Goal: Find specific page/section: Find specific page/section

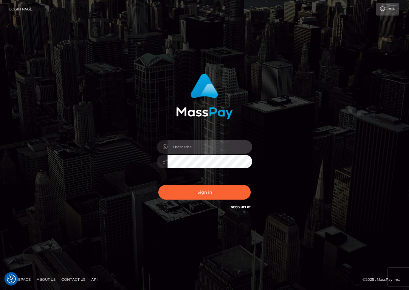
click at [210, 145] on input "text" at bounding box center [209, 146] width 85 height 13
type input "dariag"
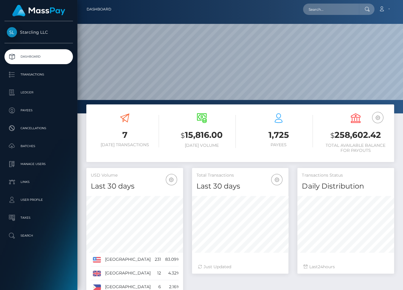
scroll to position [105, 97]
click at [31, 91] on p "Ledger" at bounding box center [39, 92] width 64 height 9
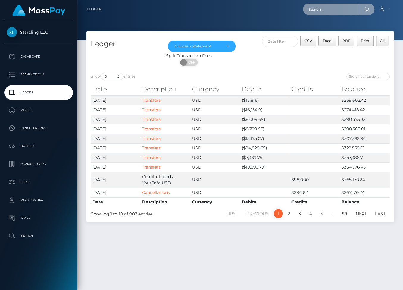
click at [329, 12] on input "text" at bounding box center [331, 9] width 56 height 11
paste input "62573"
type input "62573"
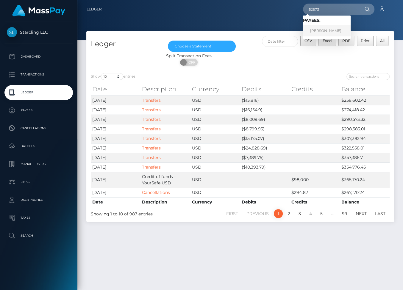
click at [336, 30] on link "Herbert Colunga" at bounding box center [327, 30] width 48 height 11
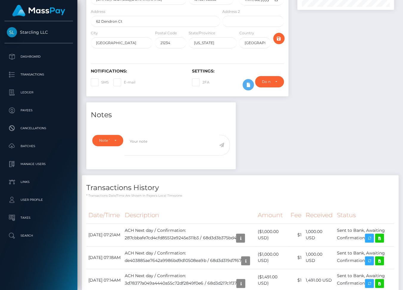
scroll to position [147, 0]
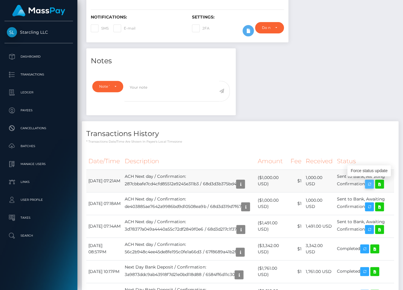
click at [372, 184] on icon "button" at bounding box center [369, 183] width 7 height 7
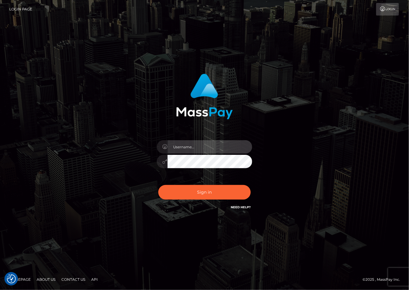
click at [195, 152] on input "text" at bounding box center [209, 146] width 85 height 13
type input "dariag"
click at [181, 147] on input "text" at bounding box center [209, 146] width 85 height 13
type input "dariag"
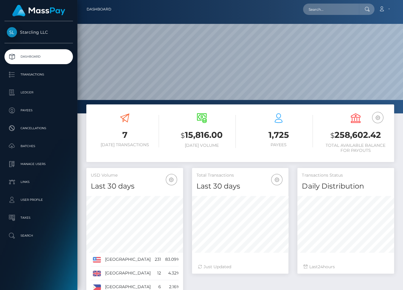
scroll to position [105, 97]
click at [40, 90] on p "Ledger" at bounding box center [39, 92] width 64 height 9
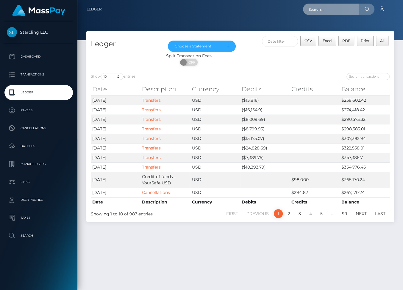
click at [334, 7] on input "text" at bounding box center [331, 9] width 56 height 11
paste input "62573"
type input "62573"
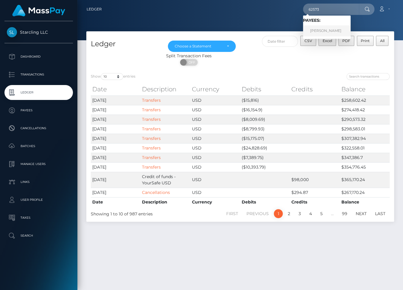
click at [327, 33] on link "[PERSON_NAME]" at bounding box center [327, 30] width 48 height 11
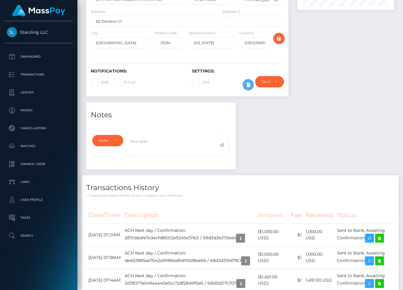
scroll to position [134, 0]
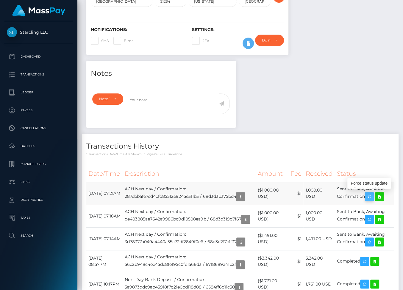
click at [373, 195] on icon "button" at bounding box center [369, 196] width 7 height 7
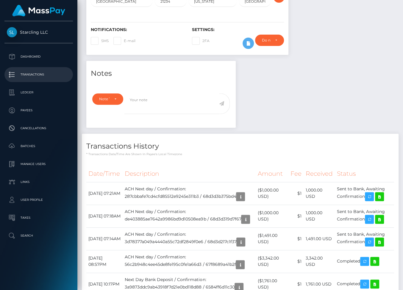
click at [32, 77] on p "Transactions" at bounding box center [39, 74] width 64 height 9
